Goal: Task Accomplishment & Management: Use online tool/utility

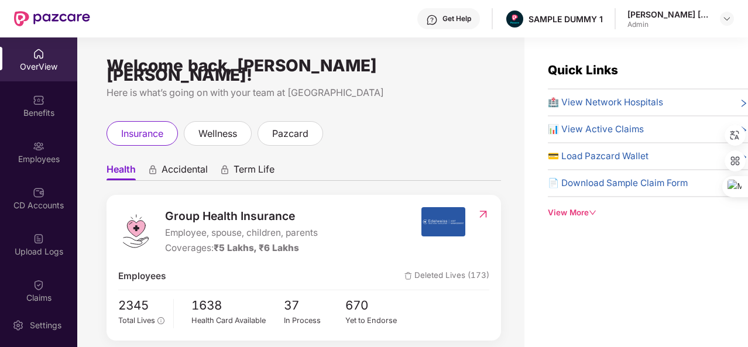
click at [719, 19] on div "[PERSON_NAME] [PERSON_NAME] Admin" at bounding box center [680, 19] width 107 height 20
click at [724, 19] on img at bounding box center [726, 18] width 9 height 9
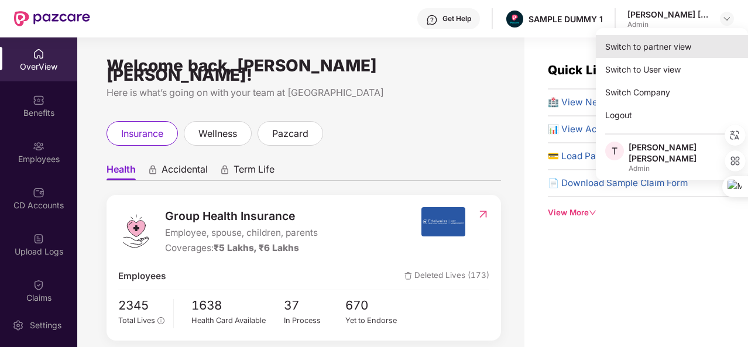
click at [663, 53] on div "Switch to partner view" at bounding box center [672, 46] width 152 height 23
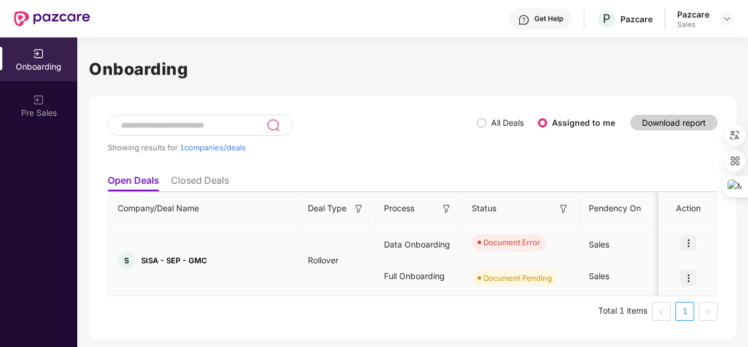
click at [681, 244] on img at bounding box center [688, 243] width 16 height 16
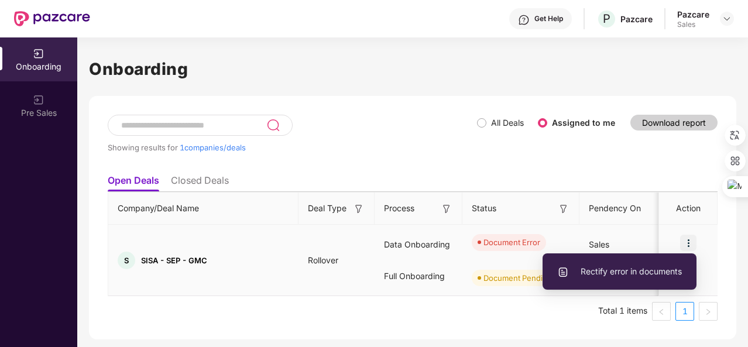
click at [645, 268] on span "Rectify error in documents" at bounding box center [619, 271] width 125 height 13
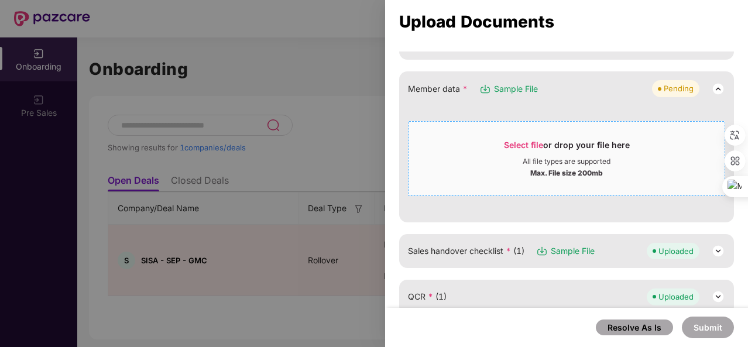
scroll to position [194, 0]
click at [537, 146] on span "Select file" at bounding box center [523, 144] width 39 height 10
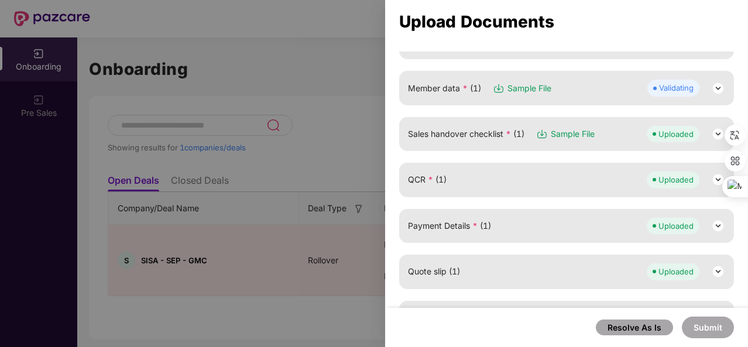
click at [716, 92] on img at bounding box center [718, 88] width 14 height 14
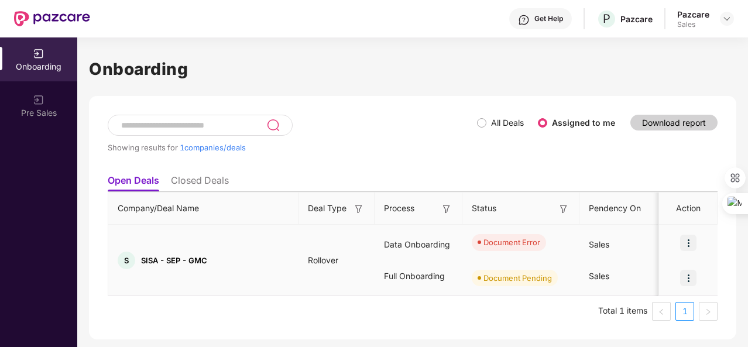
click at [694, 248] on img at bounding box center [688, 243] width 16 height 16
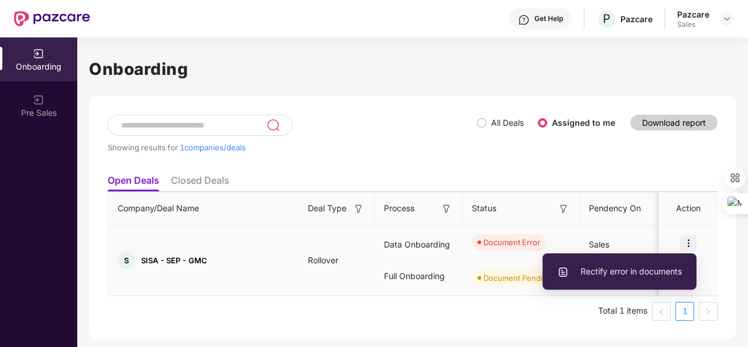
click at [648, 267] on span "Rectify error in documents" at bounding box center [619, 271] width 125 height 13
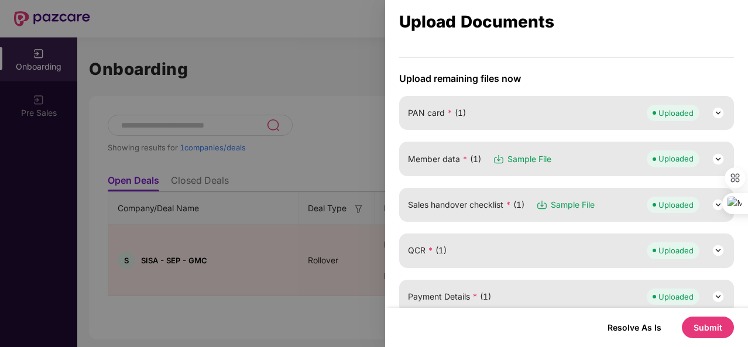
scroll to position [125, 0]
click at [721, 157] on img at bounding box center [718, 157] width 14 height 14
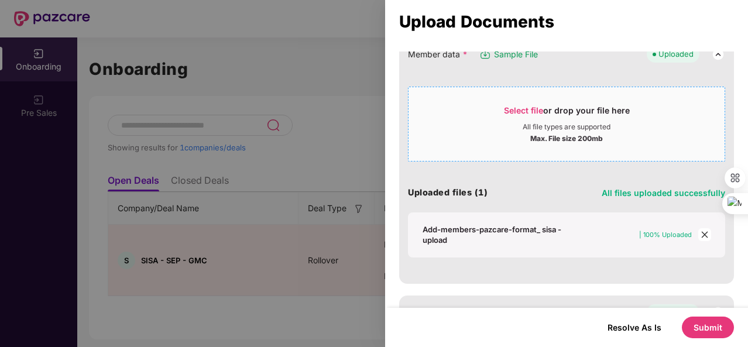
scroll to position [230, 0]
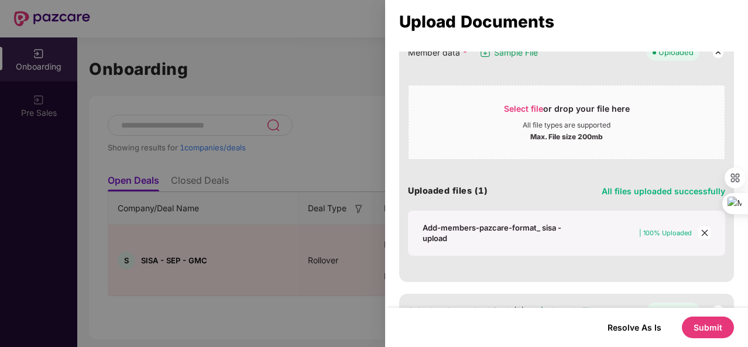
click at [712, 325] on button "Submit" at bounding box center [708, 328] width 52 height 22
